Goal: Complete application form

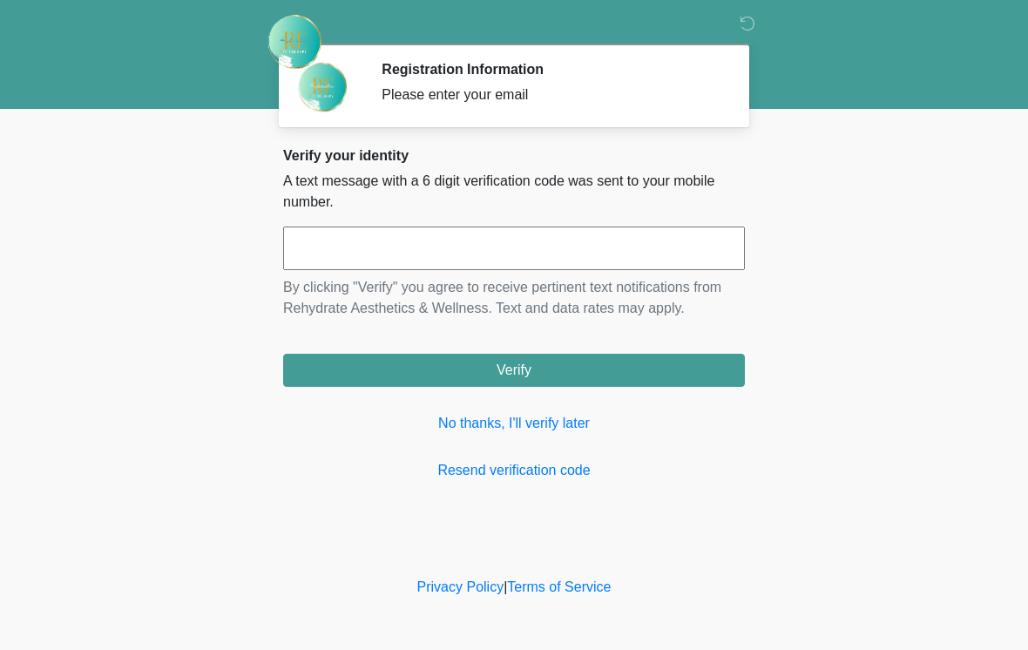
click at [550, 246] on input "text" at bounding box center [514, 248] width 462 height 44
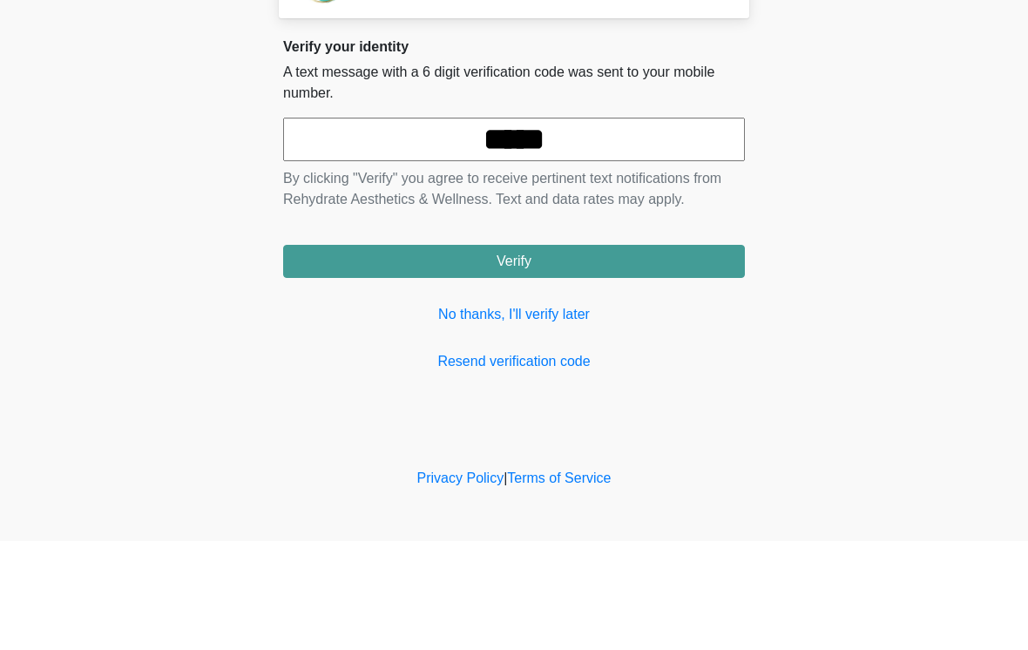
click at [576, 354] on button "Verify" at bounding box center [514, 370] width 462 height 33
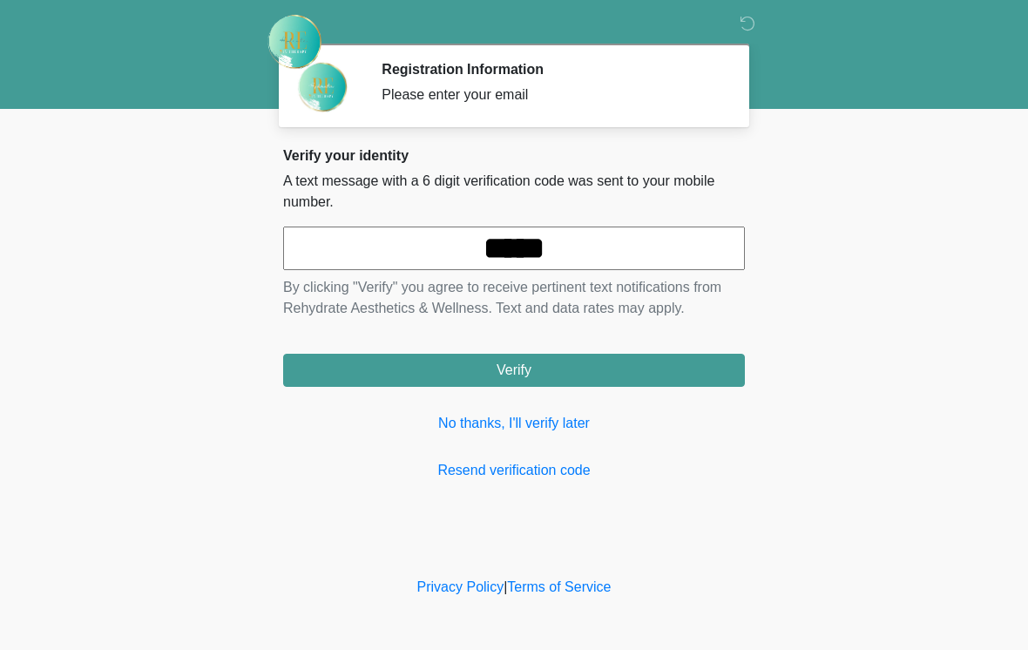
click at [611, 255] on input "*****" at bounding box center [514, 248] width 462 height 44
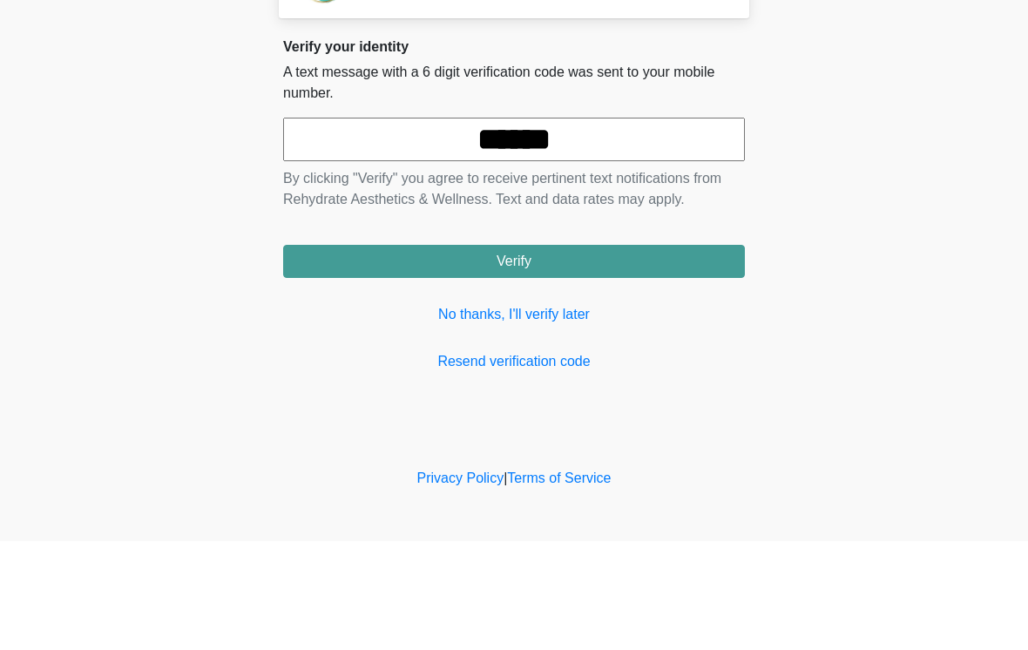
type input "******"
click at [555, 354] on button "Verify" at bounding box center [514, 370] width 462 height 33
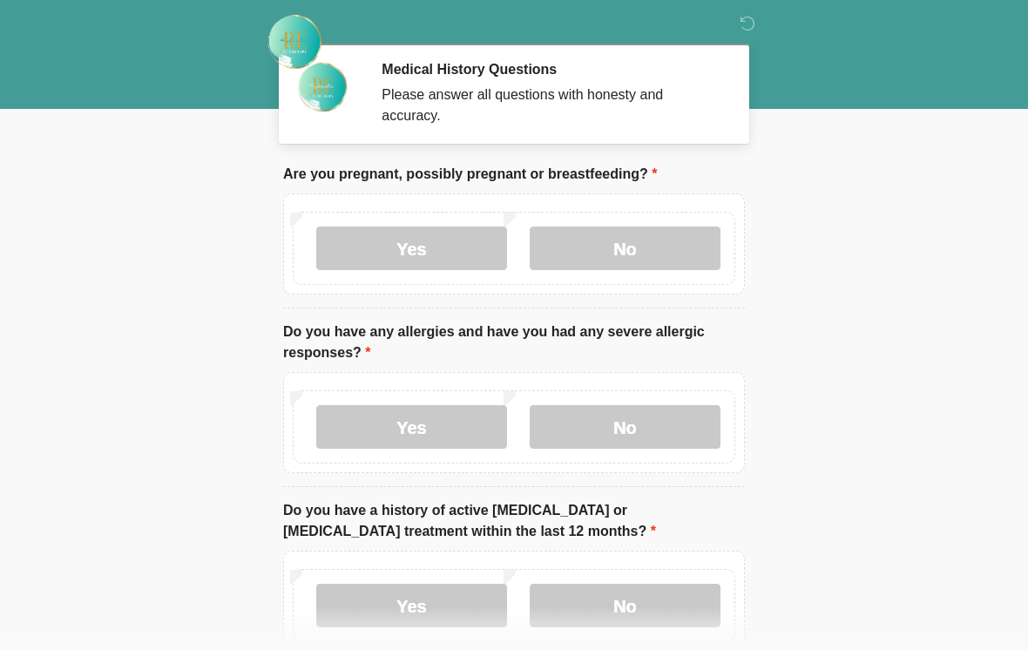
click at [668, 240] on label "No" at bounding box center [625, 248] width 191 height 44
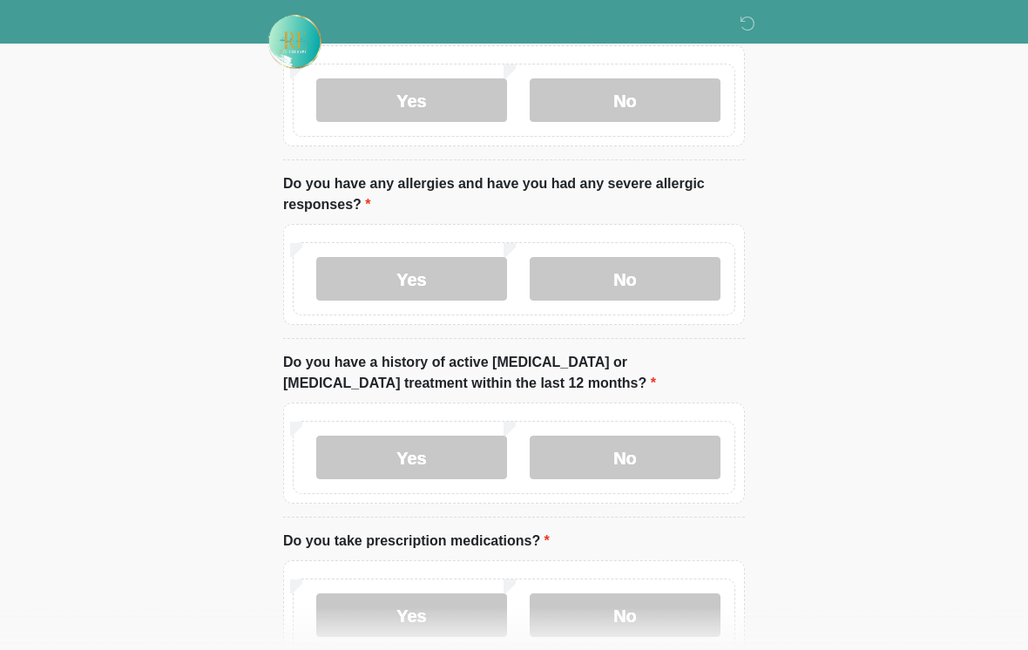
click at [670, 288] on label "No" at bounding box center [625, 279] width 191 height 44
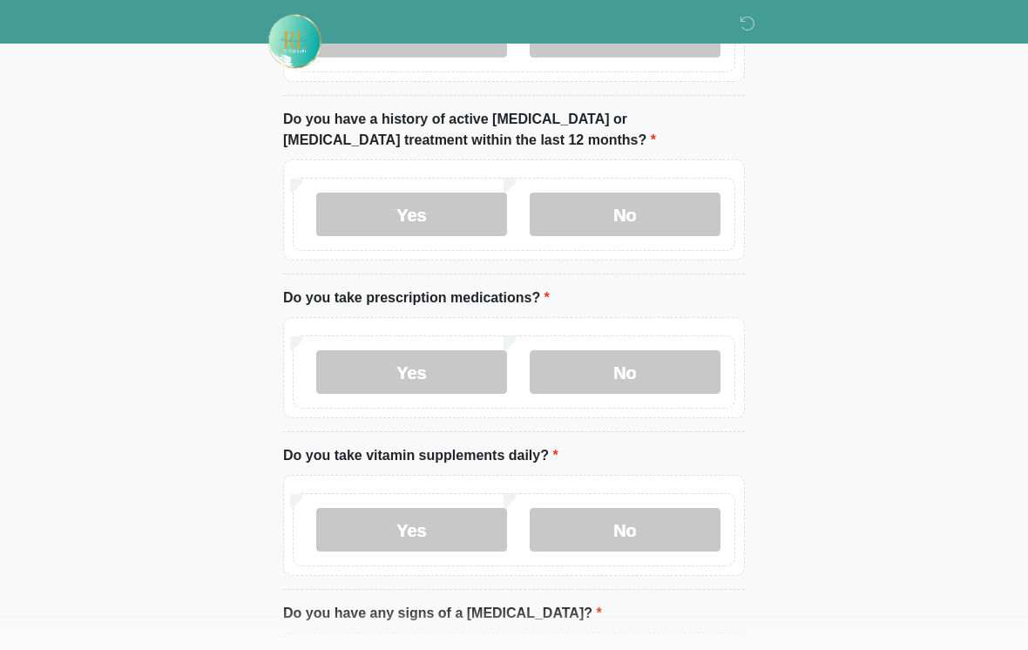
scroll to position [403, 0]
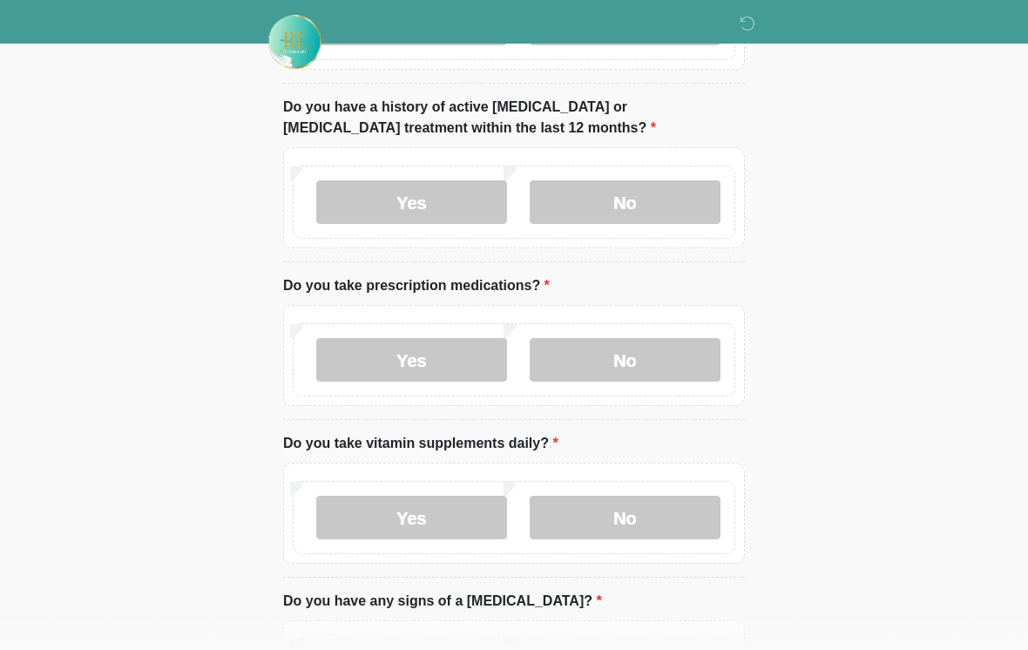
click at [654, 193] on label "No" at bounding box center [625, 202] width 191 height 44
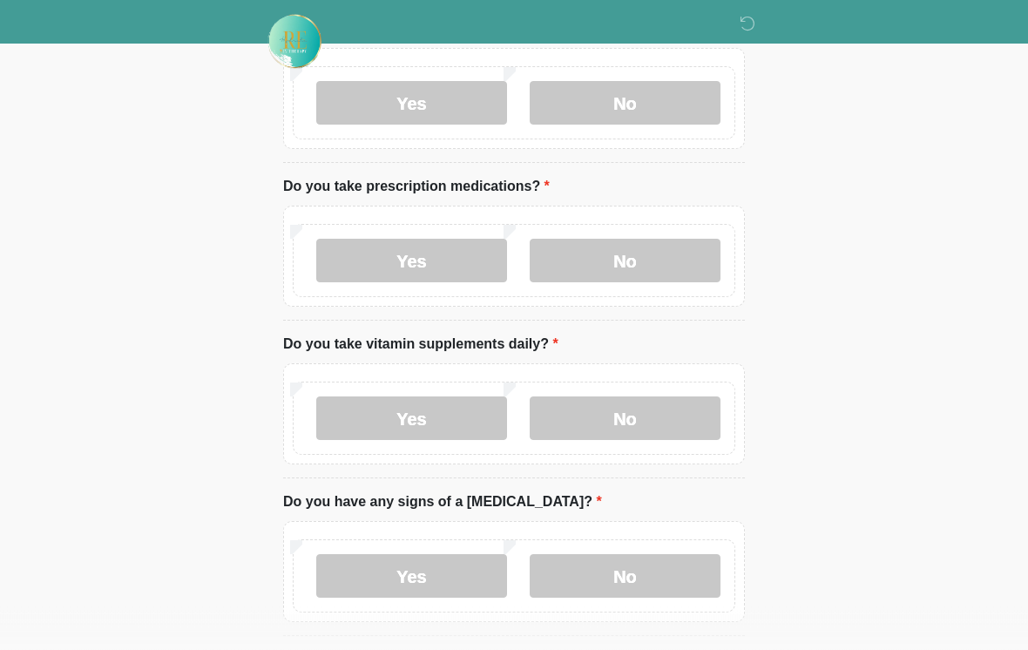
scroll to position [628, 0]
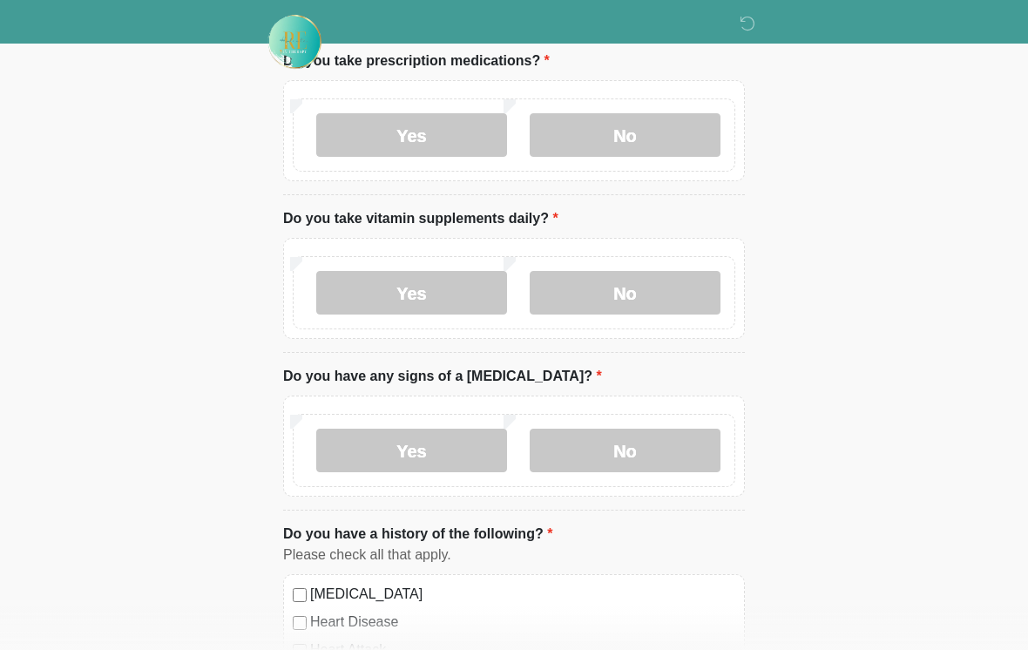
click at [658, 135] on label "No" at bounding box center [625, 135] width 191 height 44
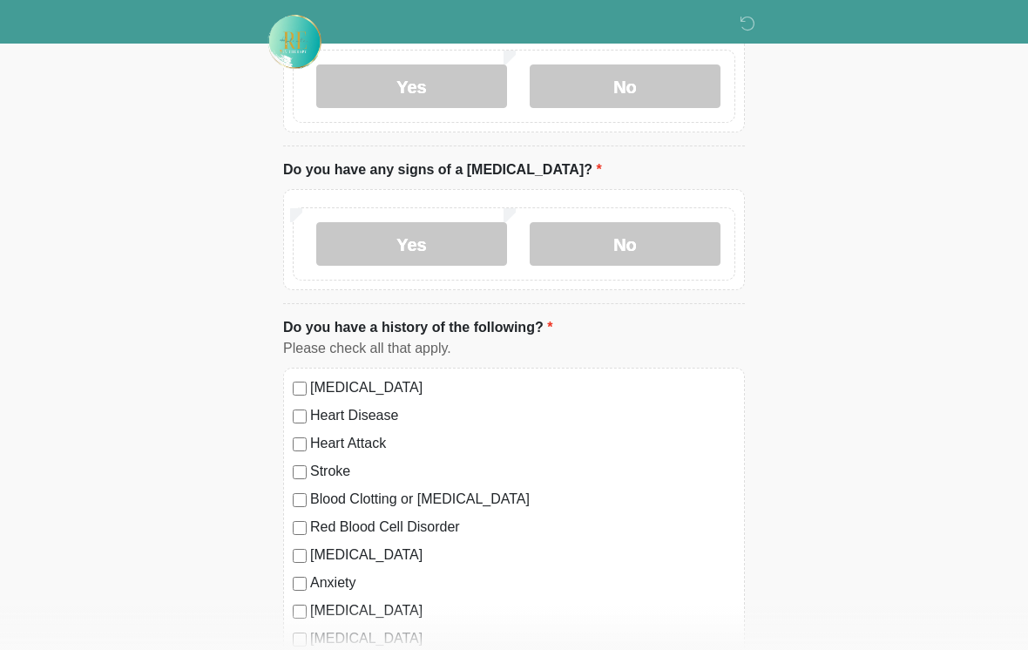
scroll to position [835, 0]
click at [671, 77] on div at bounding box center [501, 42] width 523 height 84
click at [631, 90] on label "No" at bounding box center [625, 86] width 191 height 44
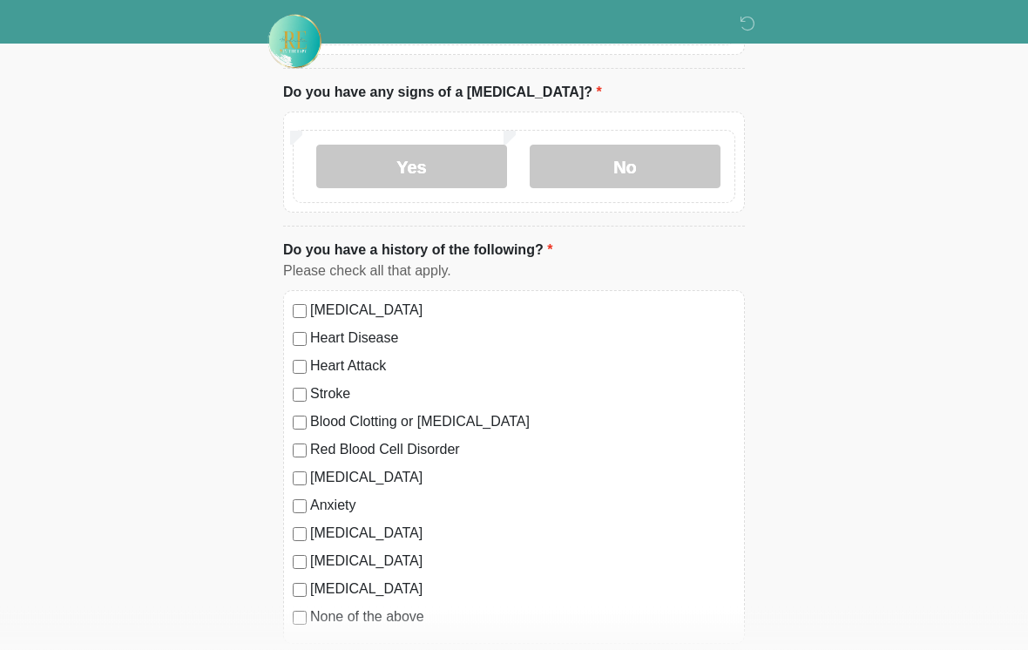
click at [638, 145] on label "No" at bounding box center [625, 167] width 191 height 44
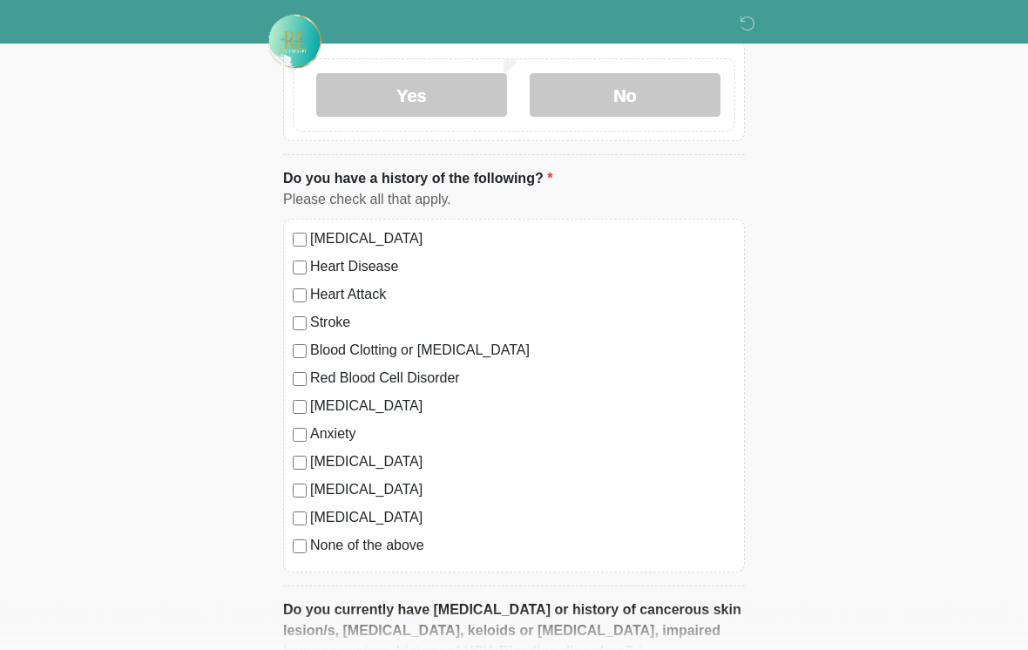
scroll to position [1118, 0]
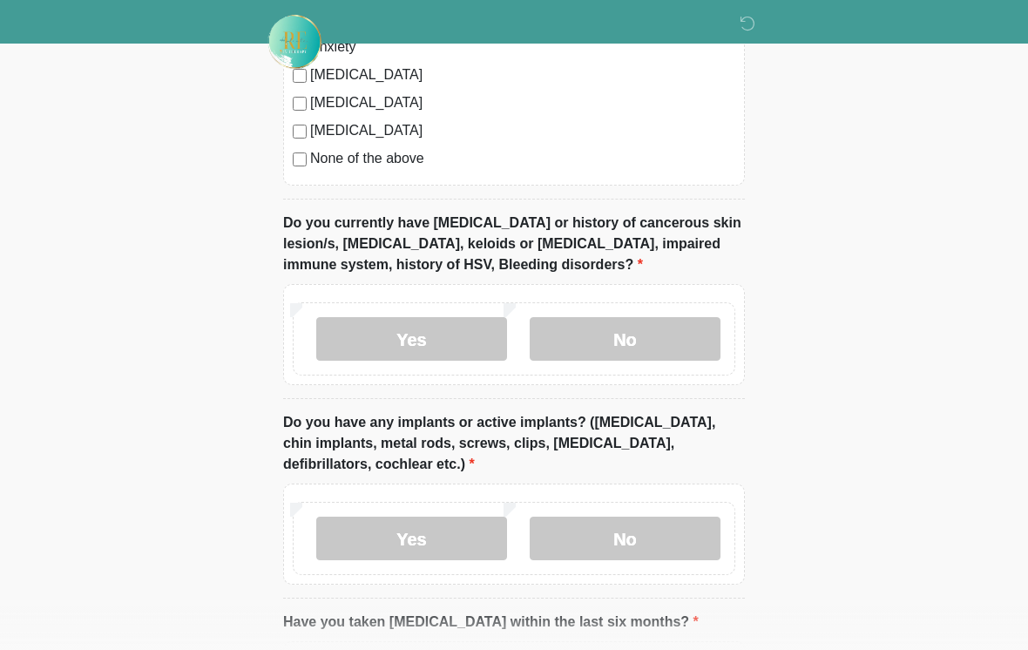
click at [652, 337] on label "No" at bounding box center [625, 339] width 191 height 44
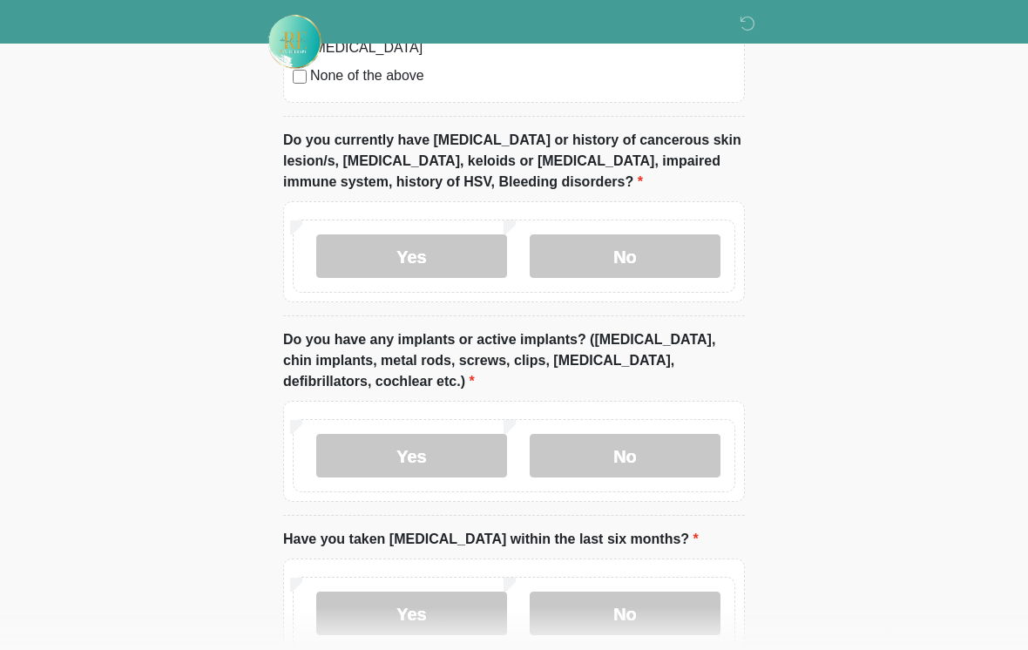
scroll to position [1586, 0]
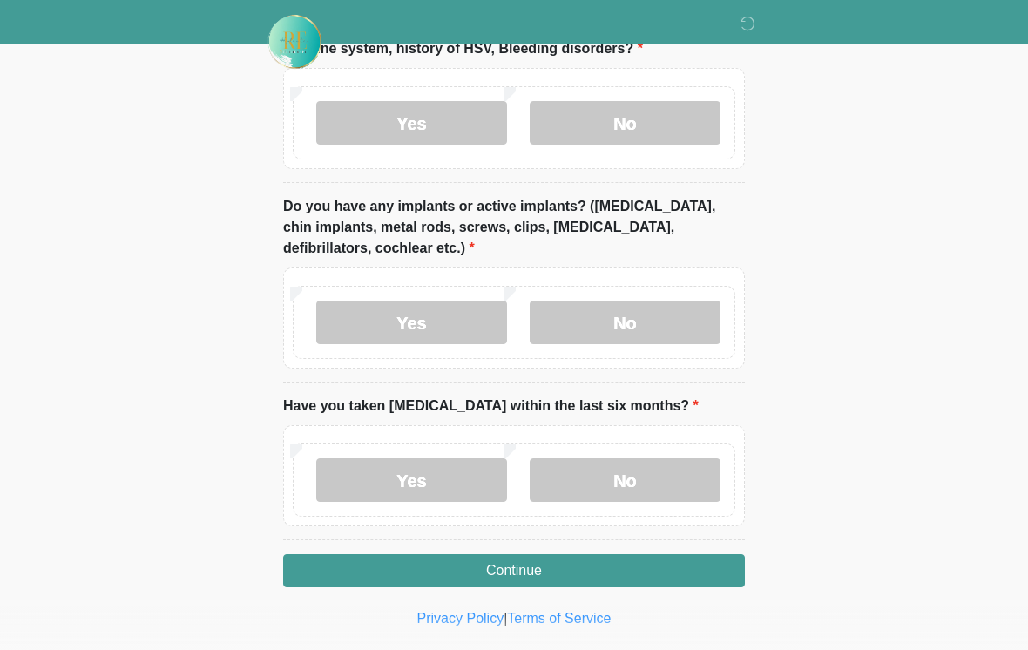
click at [638, 316] on label "No" at bounding box center [625, 322] width 191 height 44
click at [665, 496] on label "No" at bounding box center [625, 480] width 191 height 44
click at [517, 568] on button "Continue" at bounding box center [514, 570] width 462 height 33
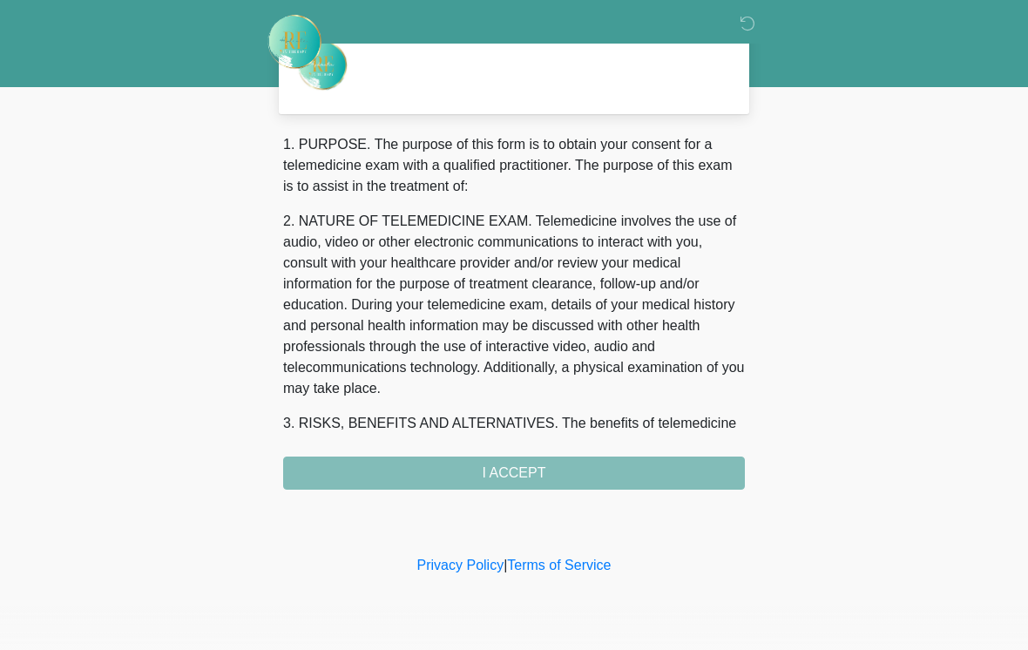
scroll to position [0, 0]
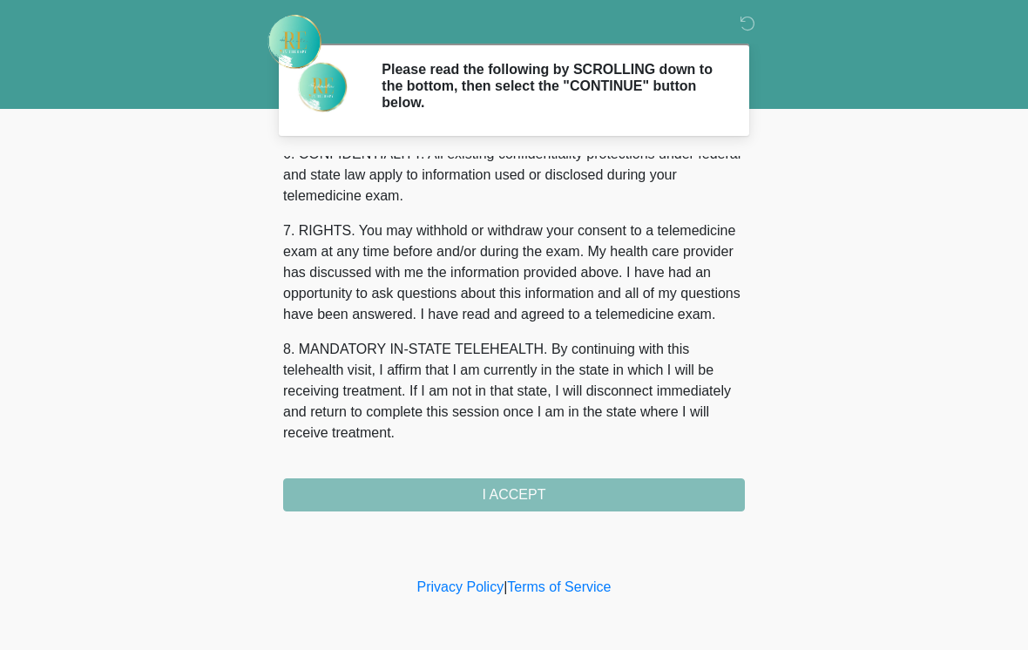
click at [554, 501] on div "1. PURPOSE. The purpose of this form is to obtain your consent for a telemedici…" at bounding box center [514, 333] width 462 height 355
click at [566, 501] on button "I ACCEPT" at bounding box center [514, 494] width 462 height 33
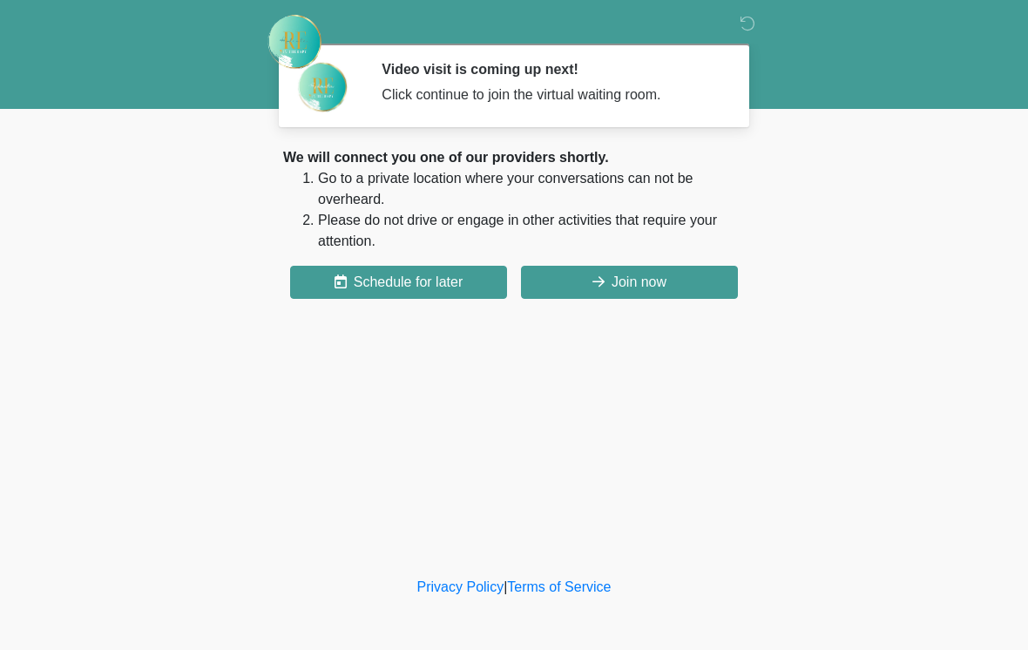
click at [627, 290] on button "Join now" at bounding box center [629, 282] width 217 height 33
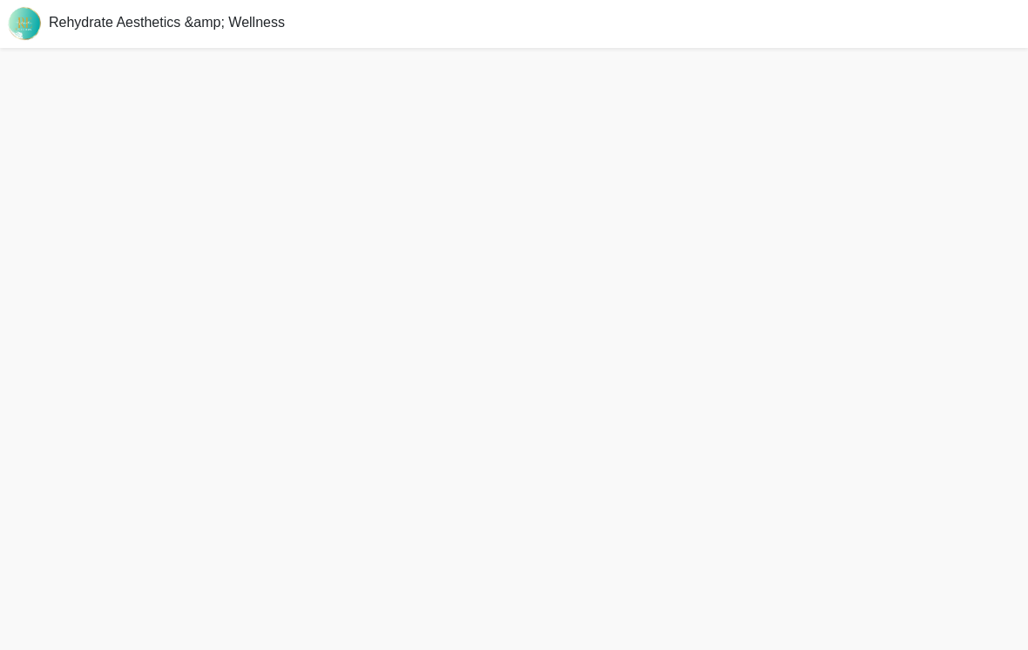
scroll to position [5, 0]
